Goal: Check status: Check status

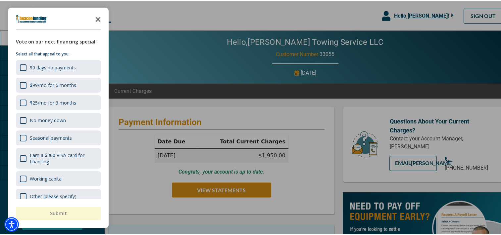
click at [99, 18] on icon "Close the survey" at bounding box center [97, 17] width 13 height 13
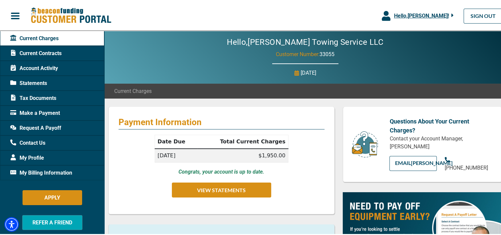
click at [40, 39] on span "Current Charges" at bounding box center [34, 37] width 48 height 8
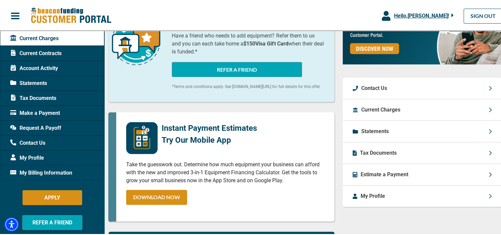
scroll to position [232, 0]
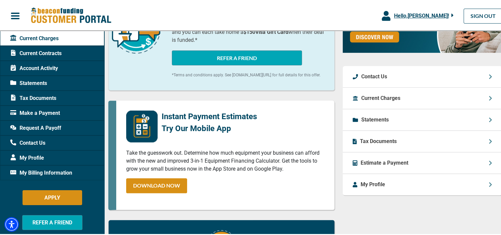
click at [372, 101] on p "Current Charges" at bounding box center [381, 97] width 39 height 8
click at [32, 67] on span "Account Activity" at bounding box center [34, 67] width 48 height 8
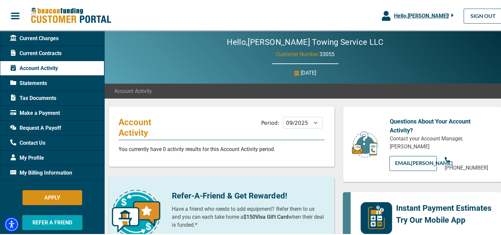
click at [36, 81] on span "Statements" at bounding box center [28, 82] width 37 height 8
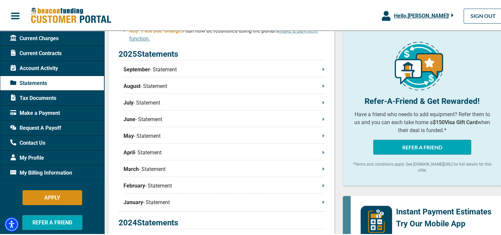
scroll to position [166, 0]
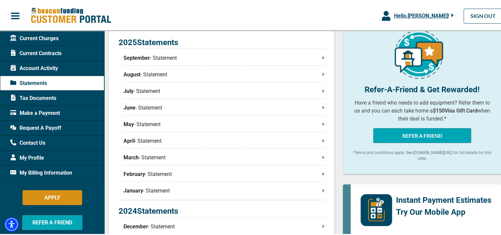
click at [318, 57] on p "September - Statement" at bounding box center [224, 57] width 201 height 8
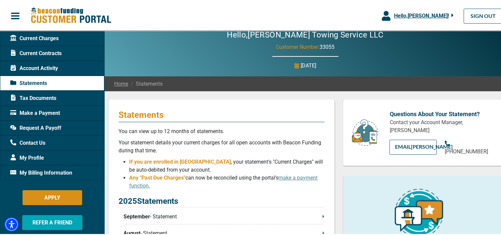
scroll to position [0, 0]
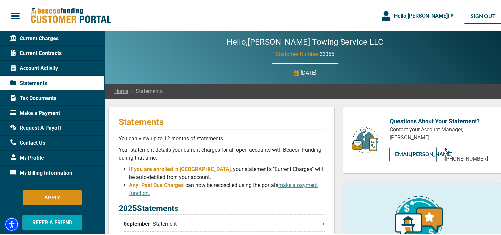
click at [24, 67] on span "Account Activity" at bounding box center [34, 67] width 48 height 8
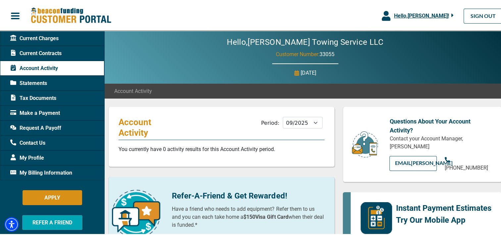
click at [32, 36] on span "Current Charges" at bounding box center [34, 37] width 48 height 8
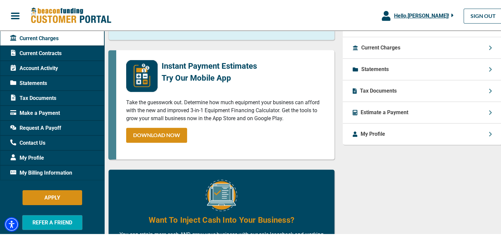
scroll to position [256, 0]
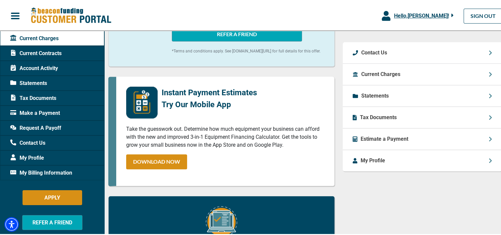
click at [489, 76] on icon at bounding box center [490, 73] width 3 height 5
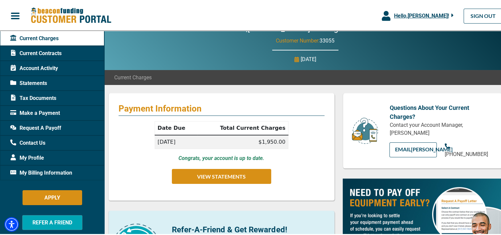
scroll to position [0, 0]
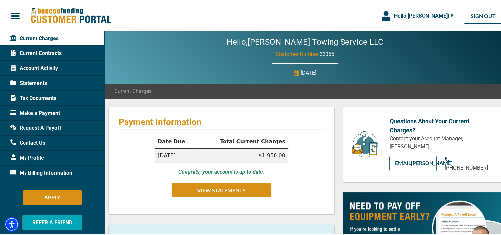
click at [36, 53] on span "Current Contracts" at bounding box center [35, 52] width 51 height 8
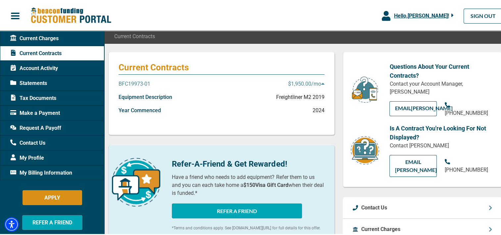
scroll to position [66, 0]
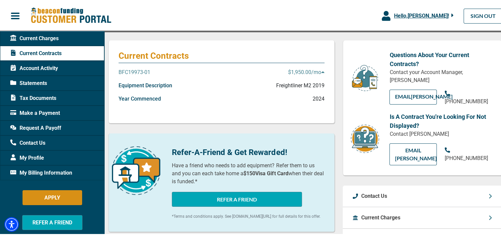
click at [135, 70] on p "BFC19973-01" at bounding box center [135, 71] width 32 height 8
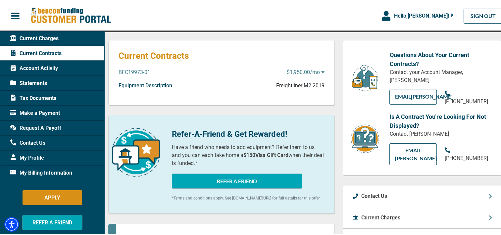
click at [137, 72] on p "BFC19973-01" at bounding box center [135, 71] width 32 height 8
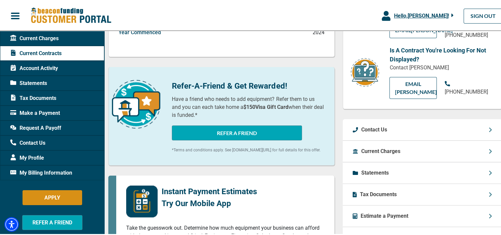
scroll to position [166, 0]
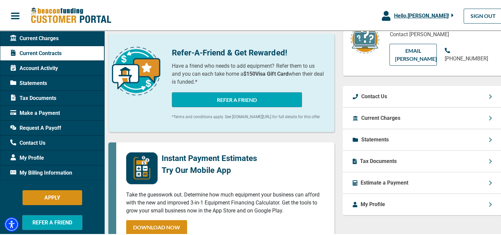
click at [483, 201] on div "My Profile" at bounding box center [422, 203] width 159 height 21
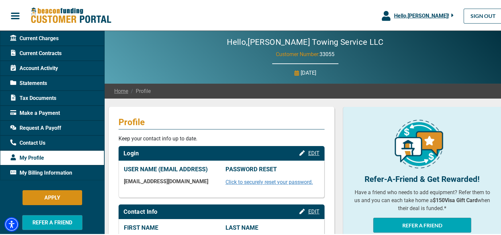
click at [17, 15] on span "button" at bounding box center [15, 15] width 10 height 10
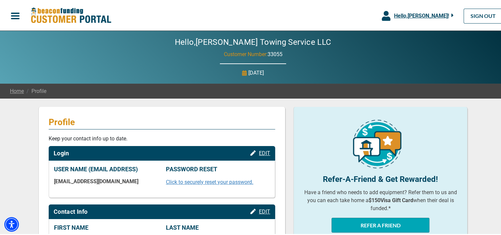
click at [17, 15] on span "button" at bounding box center [15, 15] width 10 height 10
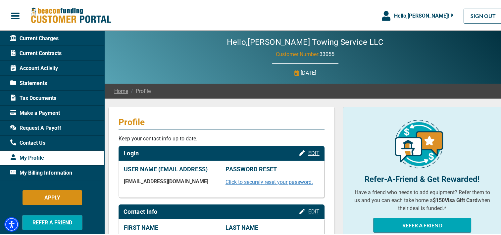
click at [30, 53] on span "Current Contracts" at bounding box center [35, 52] width 51 height 8
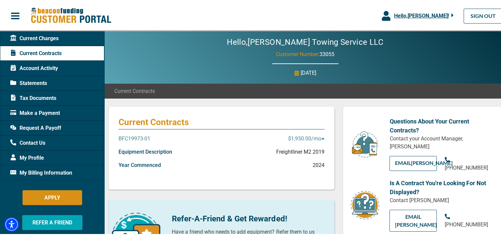
click at [302, 151] on p "Freightliner M2 2019" at bounding box center [300, 151] width 48 height 8
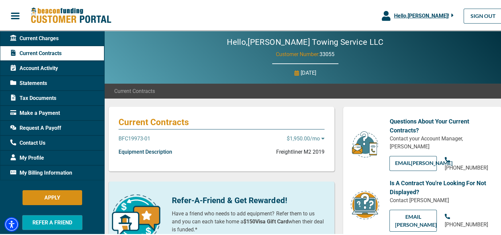
click at [302, 151] on p "Freightliner M2 2019" at bounding box center [300, 151] width 48 height 8
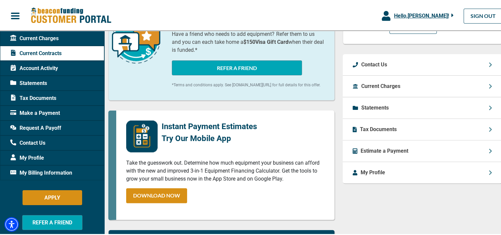
scroll to position [199, 0]
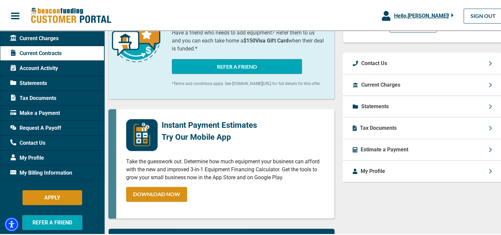
click at [34, 96] on span "Tax Documents" at bounding box center [33, 97] width 46 height 8
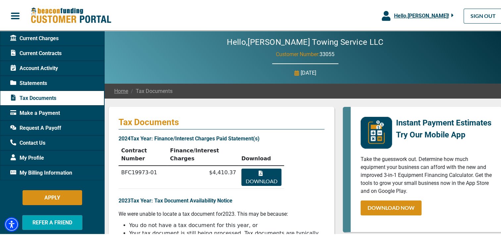
click at [433, 15] on span "Hello, [PERSON_NAME] !" at bounding box center [421, 15] width 55 height 6
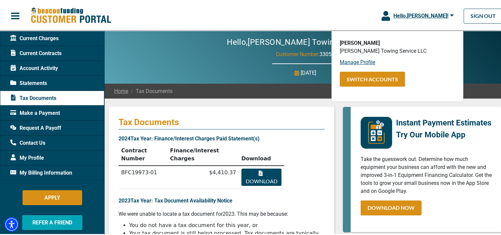
click at [450, 15] on icon "button" at bounding box center [451, 15] width 3 height 2
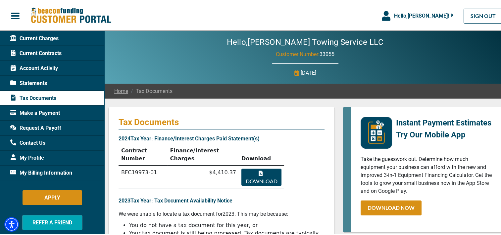
click at [46, 37] on span "Current Charges" at bounding box center [34, 37] width 48 height 8
